Goal: Task Accomplishment & Management: Use online tool/utility

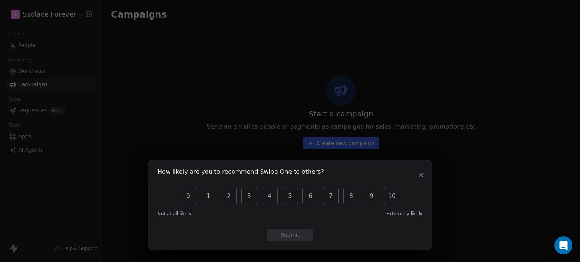
click at [419, 175] on icon "button" at bounding box center [421, 176] width 6 height 6
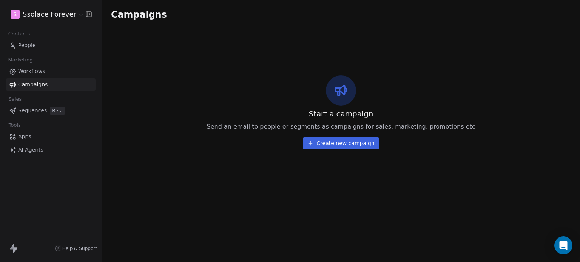
click at [28, 69] on span "Workflows" at bounding box center [31, 72] width 27 height 8
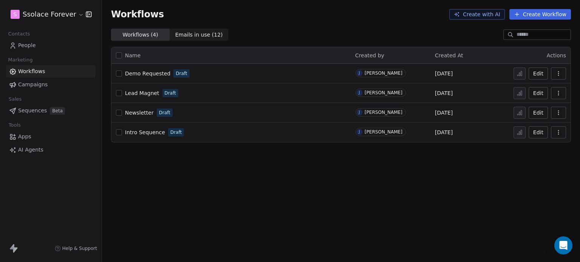
click at [160, 75] on span "Demo Requested" at bounding box center [147, 74] width 45 height 6
click at [29, 136] on span "Apps" at bounding box center [24, 137] width 13 height 8
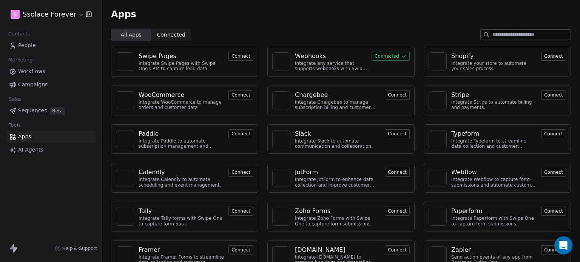
click at [311, 51] on div "Webhooks Integrate any service that supports webhooks with Swipe One to capture…" at bounding box center [340, 62] width 147 height 30
click at [310, 54] on div "Webhooks" at bounding box center [310, 56] width 31 height 9
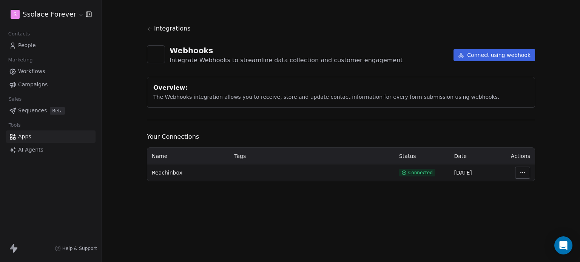
click at [473, 55] on button "Connect using webhook" at bounding box center [494, 55] width 82 height 12
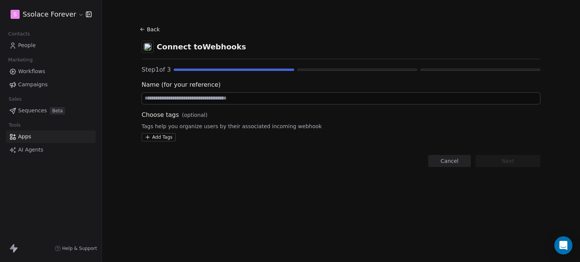
click at [146, 27] on button "Back" at bounding box center [151, 30] width 24 height 14
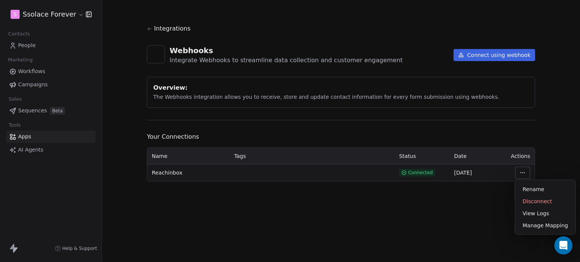
click at [522, 173] on html "S Ssolace Forever Contacts People Marketing Workflows Campaigns Sales Sequences…" at bounding box center [290, 131] width 580 height 262
click at [523, 225] on div "Manage Mapping" at bounding box center [545, 226] width 54 height 12
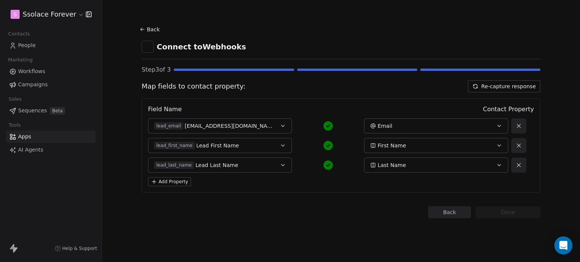
click at [445, 215] on button "Back" at bounding box center [449, 212] width 43 height 12
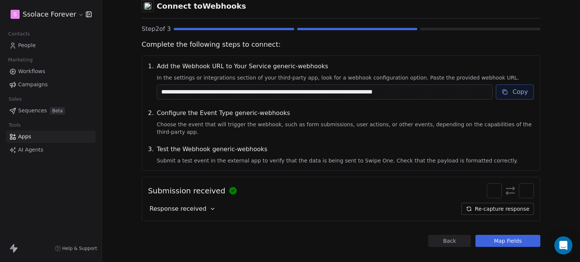
scroll to position [42, 0]
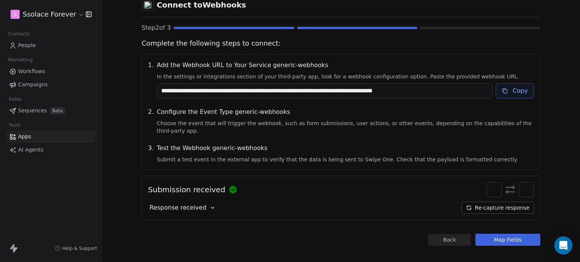
click at [210, 205] on icon at bounding box center [213, 208] width 6 height 6
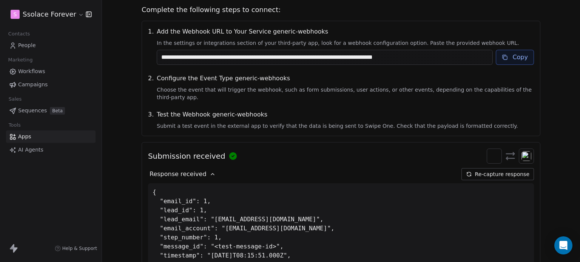
scroll to position [0, 0]
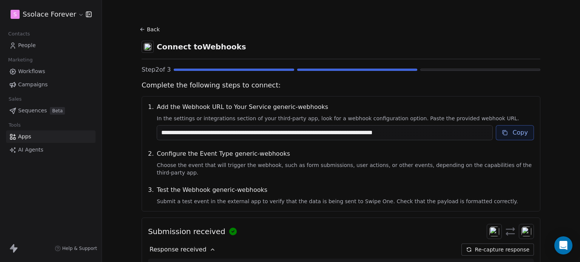
click at [139, 26] on icon at bounding box center [142, 29] width 6 height 6
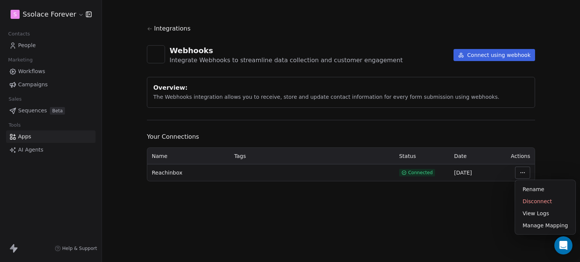
click at [520, 173] on html "S Ssolace Forever Contacts People Marketing Workflows Campaigns Sales Sequences…" at bounding box center [290, 131] width 580 height 262
click at [304, 216] on html "S Ssolace Forever Contacts People Marketing Workflows Campaigns Sales Sequences…" at bounding box center [290, 131] width 580 height 262
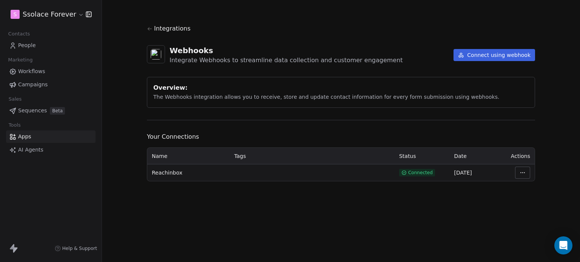
click at [525, 173] on html "S Ssolace Forever Contacts People Marketing Workflows Campaigns Sales Sequences…" at bounding box center [290, 131] width 580 height 262
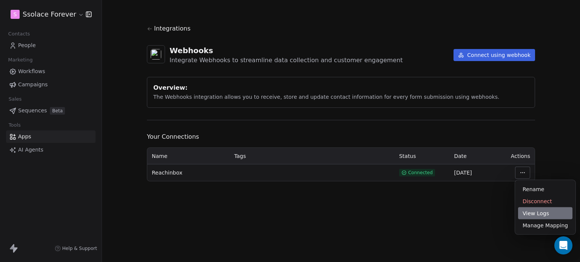
click at [528, 216] on div "View Logs" at bounding box center [545, 214] width 54 height 12
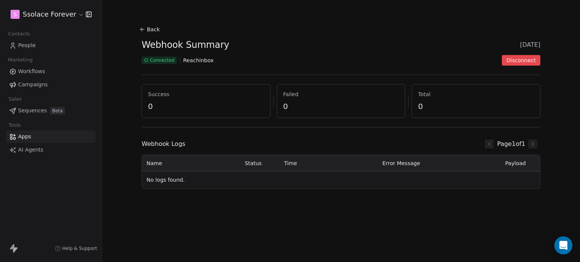
click at [151, 26] on button "Back" at bounding box center [151, 30] width 24 height 14
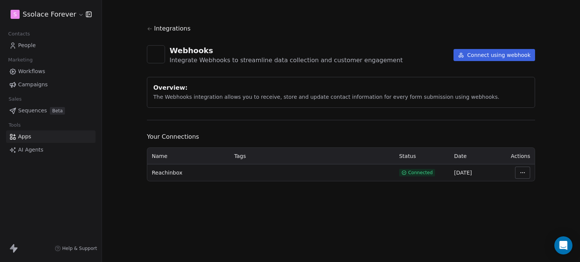
click at [151, 26] on icon at bounding box center [150, 29] width 6 height 6
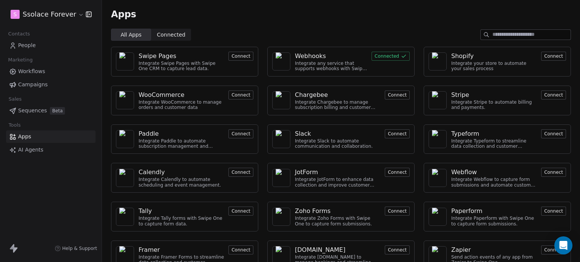
click at [330, 72] on div "Webhooks Integrate any service that supports webhooks with Swipe One to capture…" at bounding box center [340, 62] width 147 height 30
click at [326, 67] on div "Integrate any service that supports webhooks with Swipe One to capture and auto…" at bounding box center [331, 66] width 72 height 11
click at [308, 51] on div "Webhooks Integrate any service that supports webhooks with Swipe One to capture…" at bounding box center [340, 62] width 147 height 30
click at [308, 55] on div "Webhooks" at bounding box center [310, 56] width 31 height 9
